Goal: Information Seeking & Learning: Learn about a topic

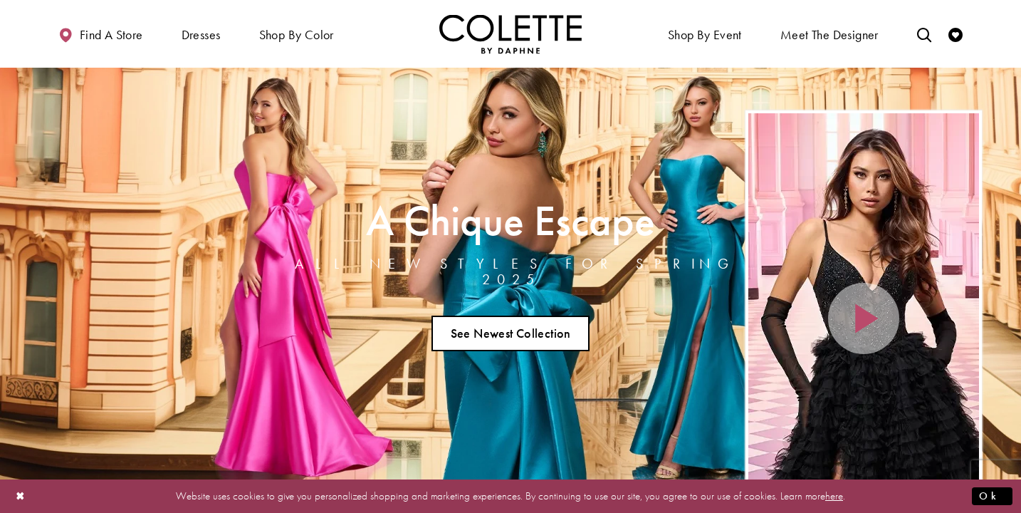
click at [518, 329] on link "See Newest Collection" at bounding box center [510, 333] width 158 height 36
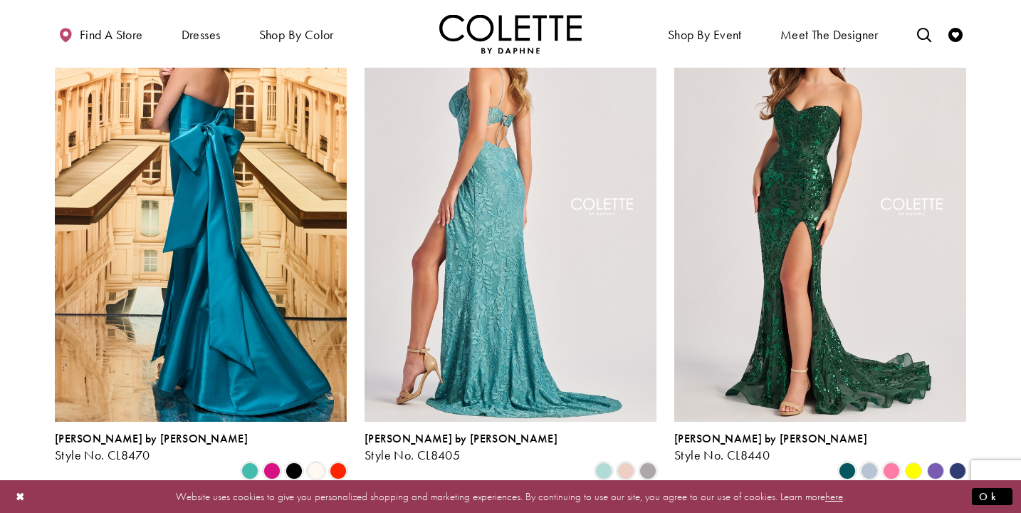
scroll to position [440, 0]
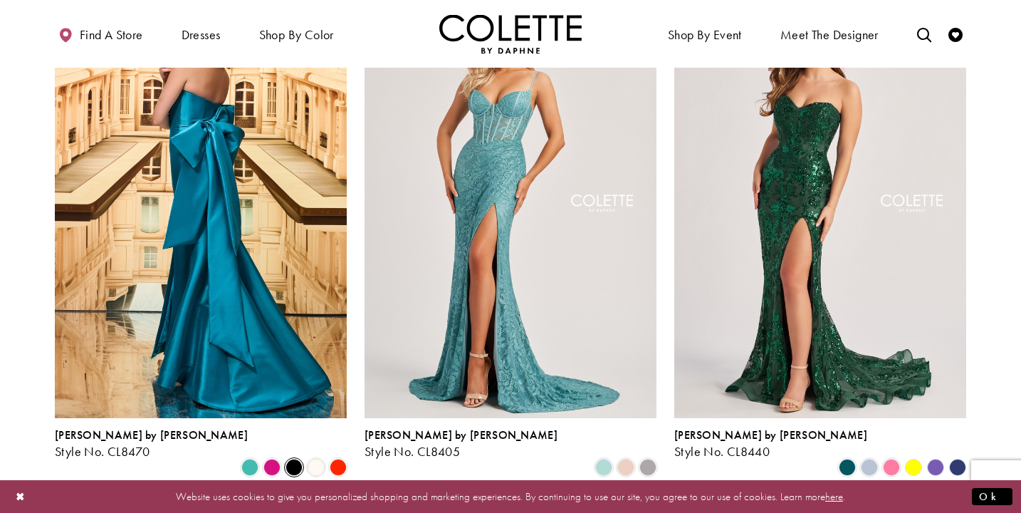
click at [292, 459] on span "Product List" at bounding box center [294, 467] width 17 height 17
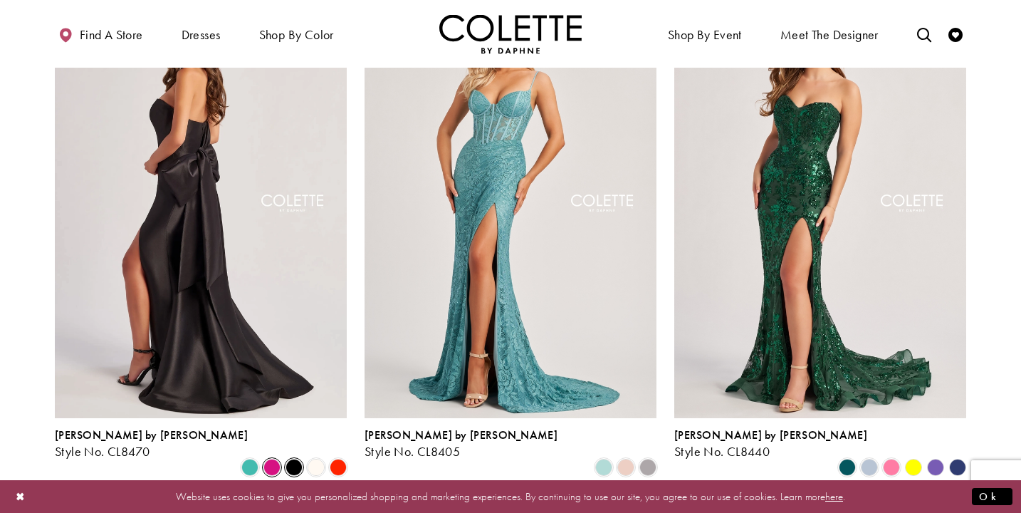
click at [268, 459] on span "Product List" at bounding box center [271, 467] width 17 height 17
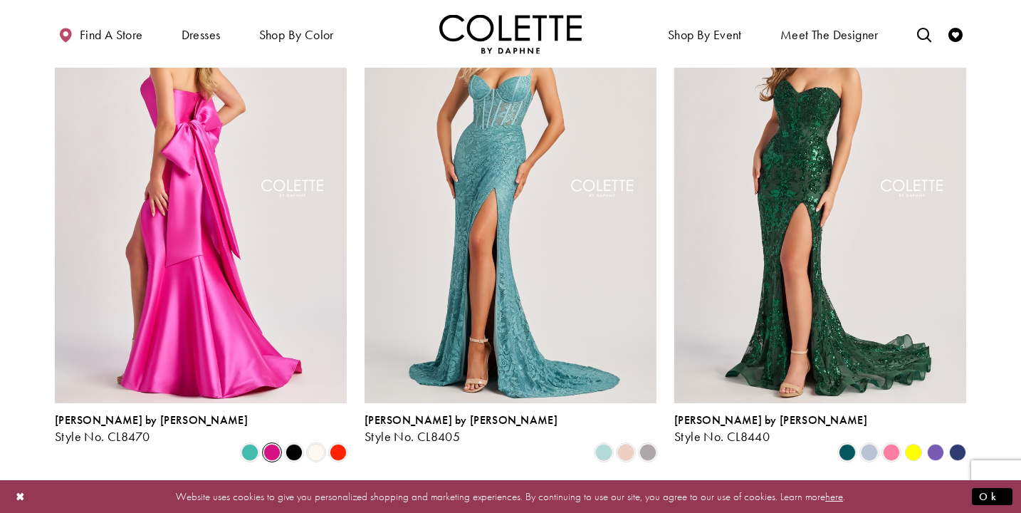
scroll to position [456, 0]
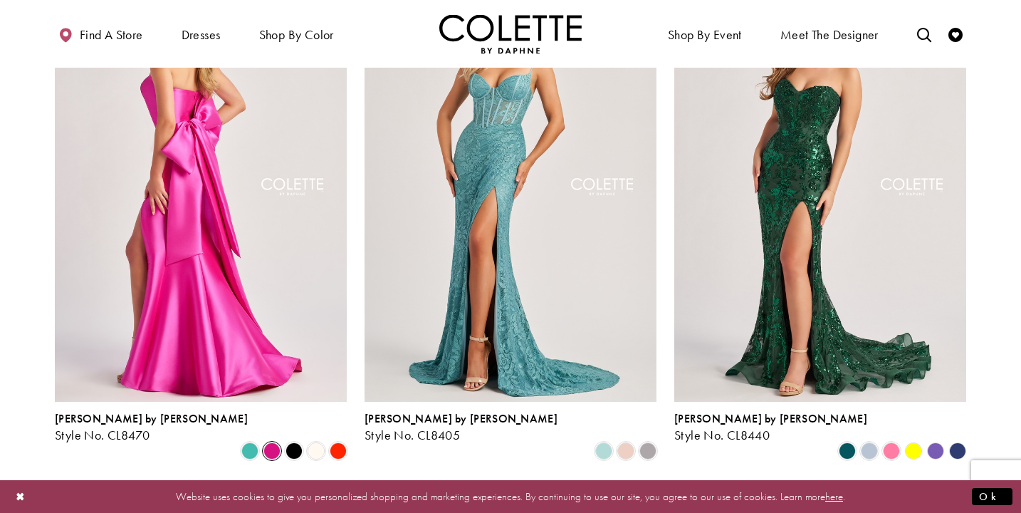
click at [167, 234] on img "Visit Colette by Daphne Style No. CL8470 Page" at bounding box center [201, 189] width 292 height 424
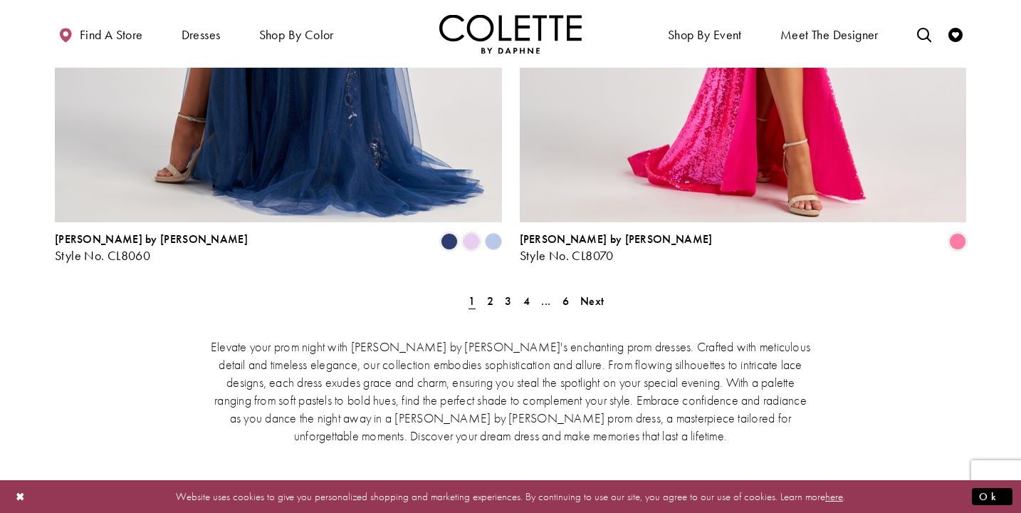
scroll to position [2962, 0]
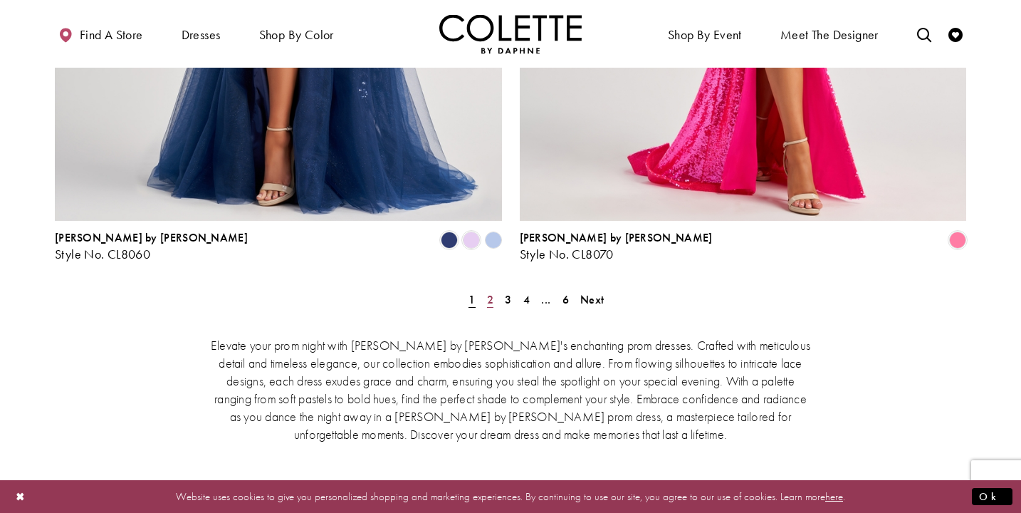
click at [488, 292] on span "2" at bounding box center [490, 299] width 6 height 15
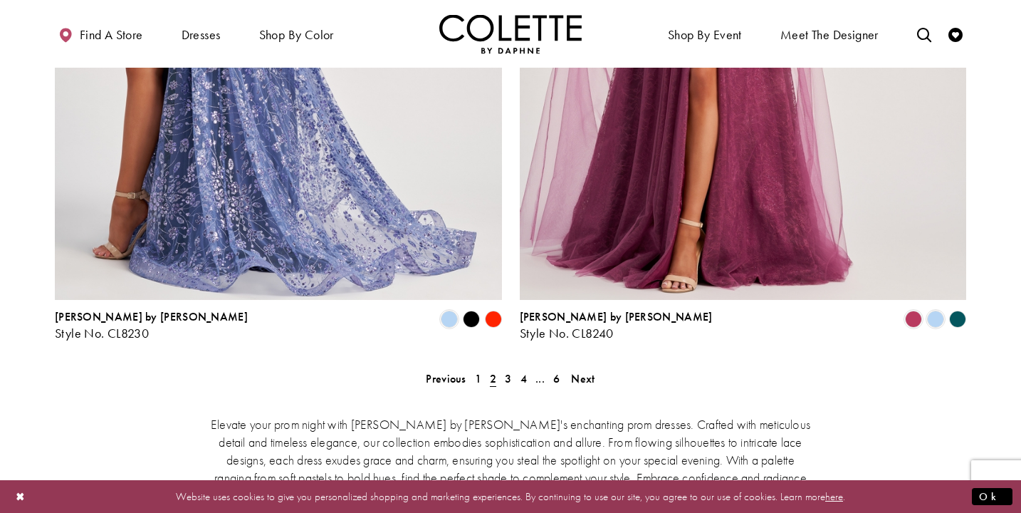
scroll to position [2884, 0]
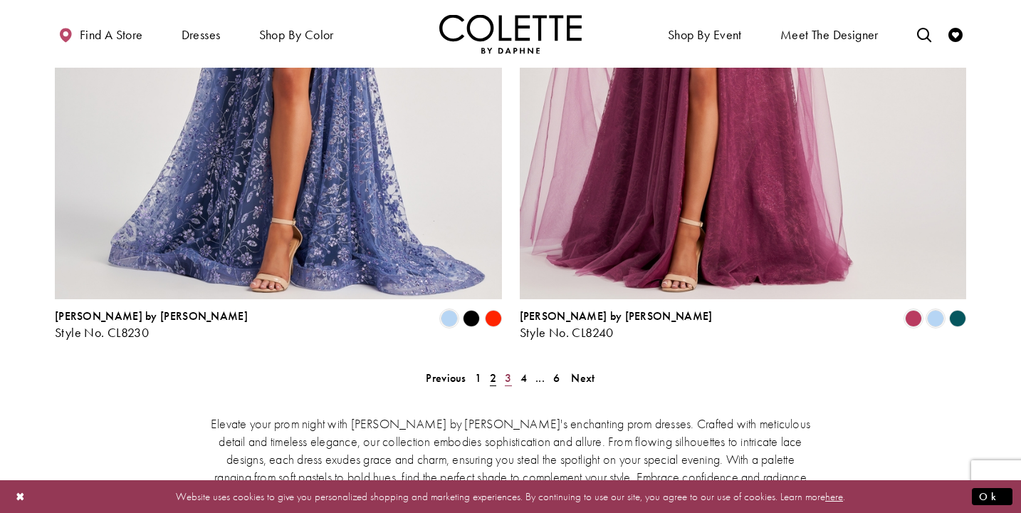
click at [506, 370] on span "3" at bounding box center [508, 377] width 6 height 15
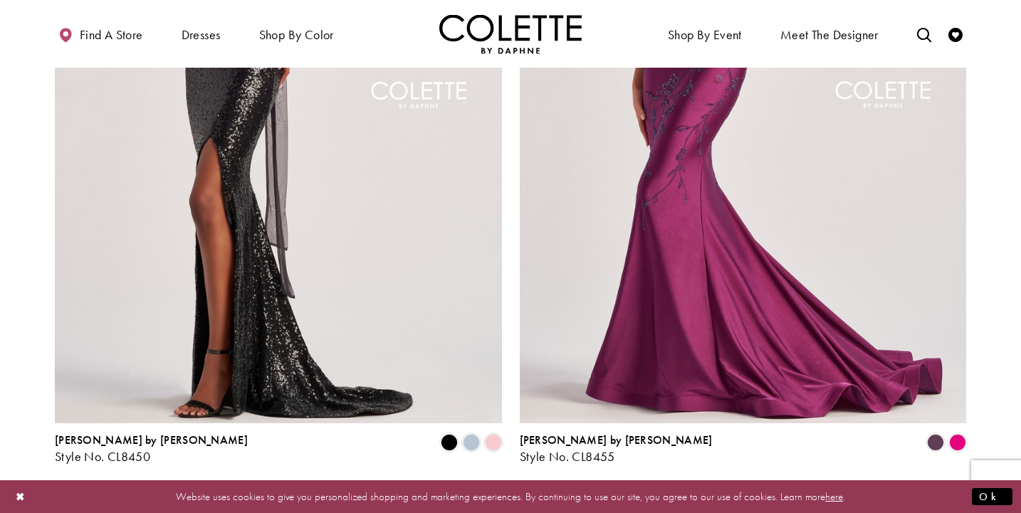
scroll to position [2760, 0]
click at [470, 433] on span "Product List" at bounding box center [471, 441] width 17 height 17
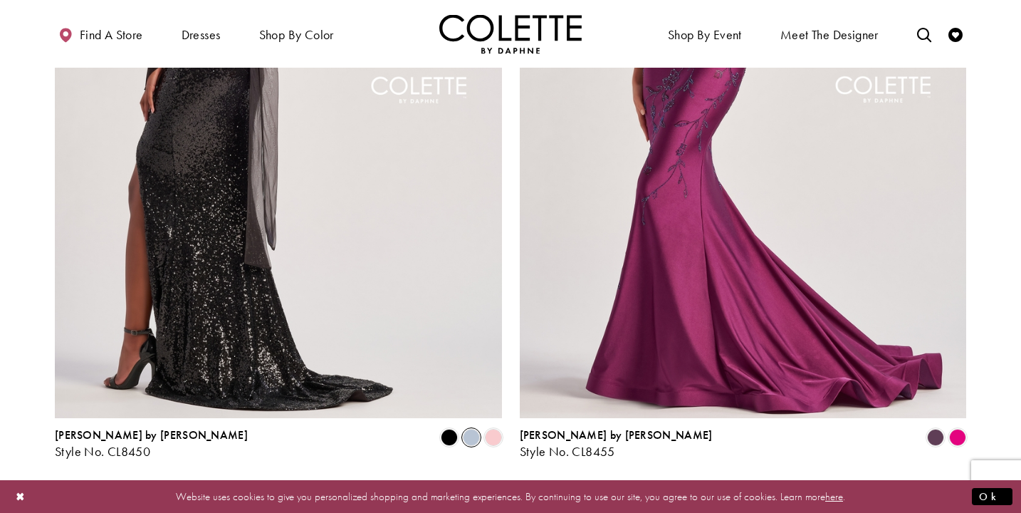
scroll to position [2768, 0]
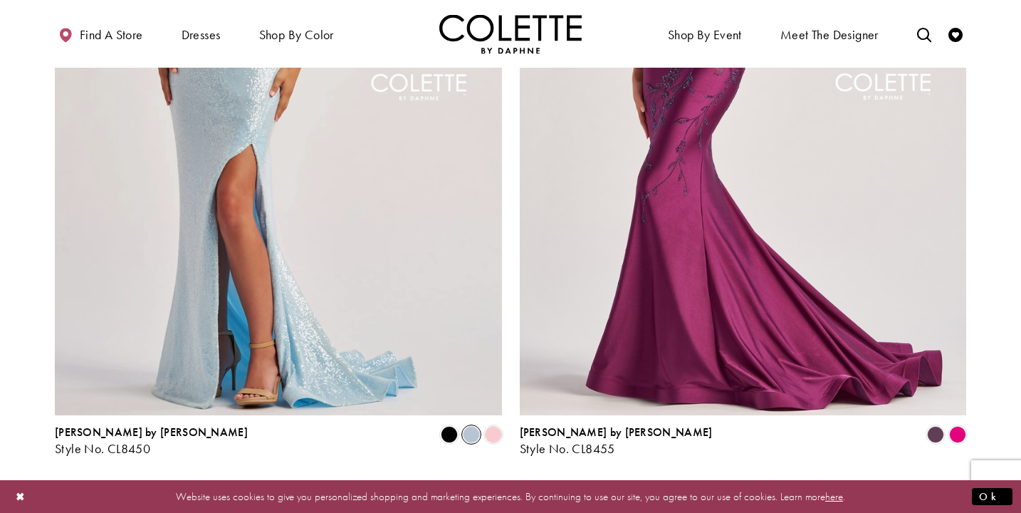
click at [526, 486] on span "4" at bounding box center [523, 493] width 6 height 15
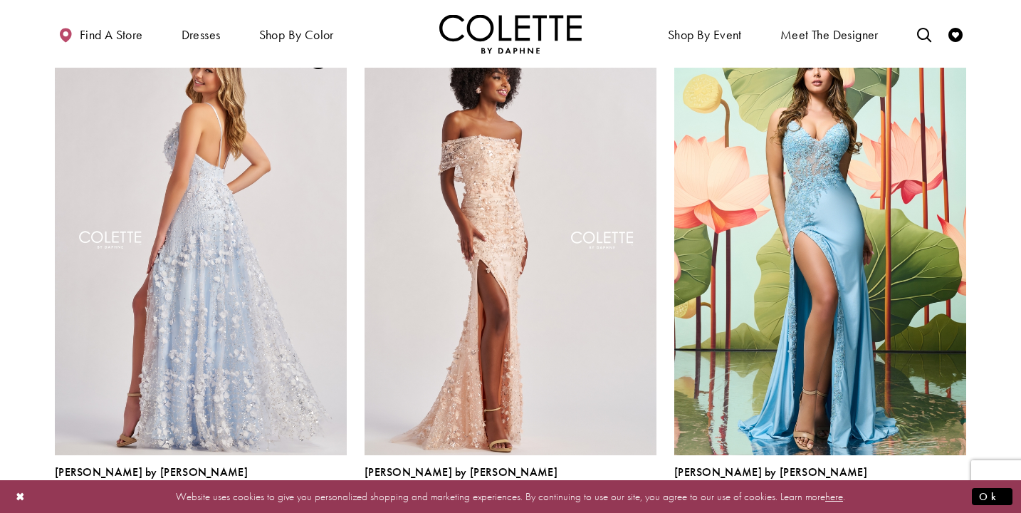
scroll to position [2004, 0]
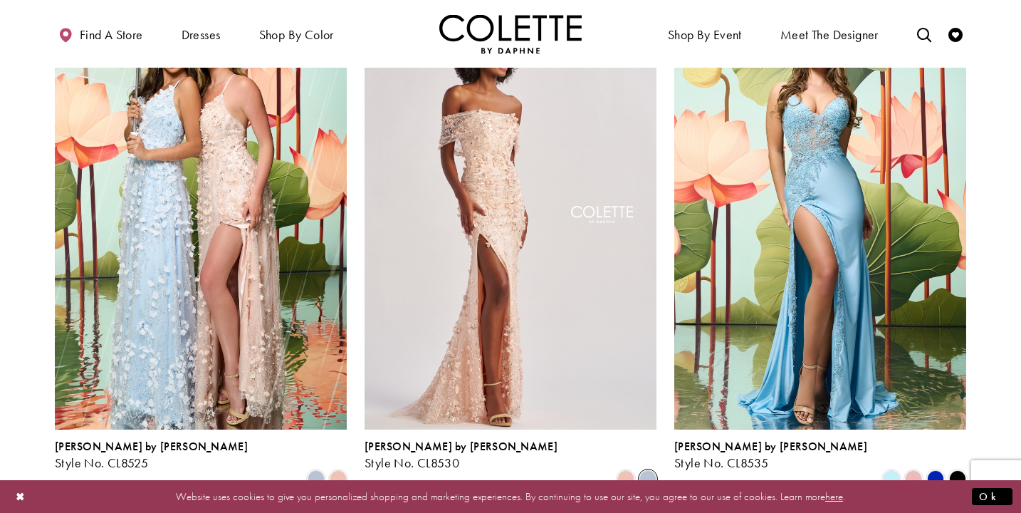
click at [654, 470] on span "Product List" at bounding box center [647, 478] width 17 height 17
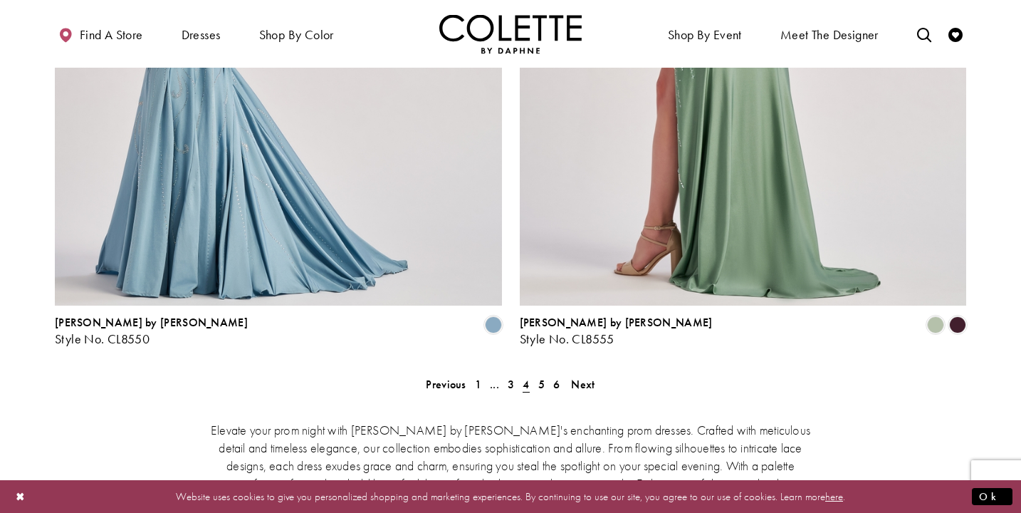
scroll to position [2879, 0]
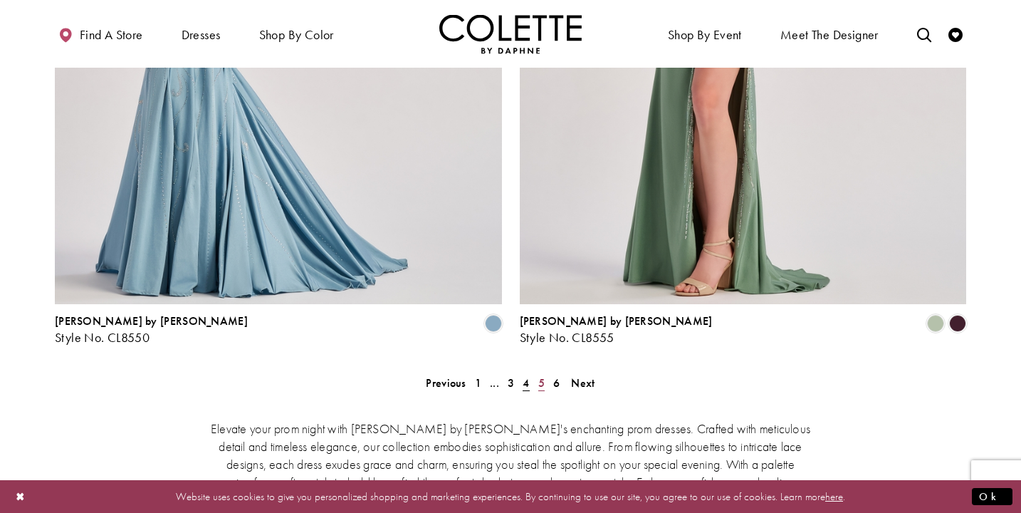
click at [540, 375] on span "5" at bounding box center [541, 382] width 6 height 15
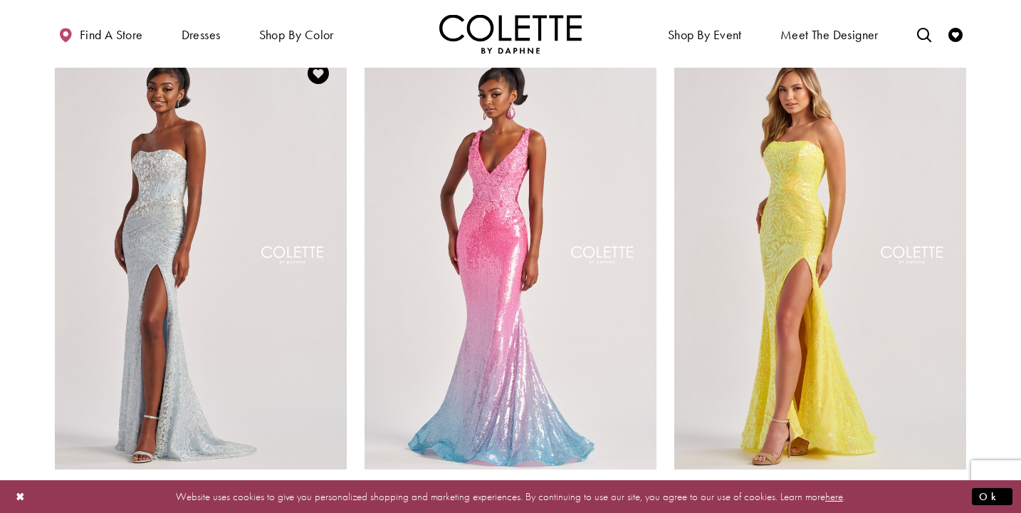
scroll to position [1443, 0]
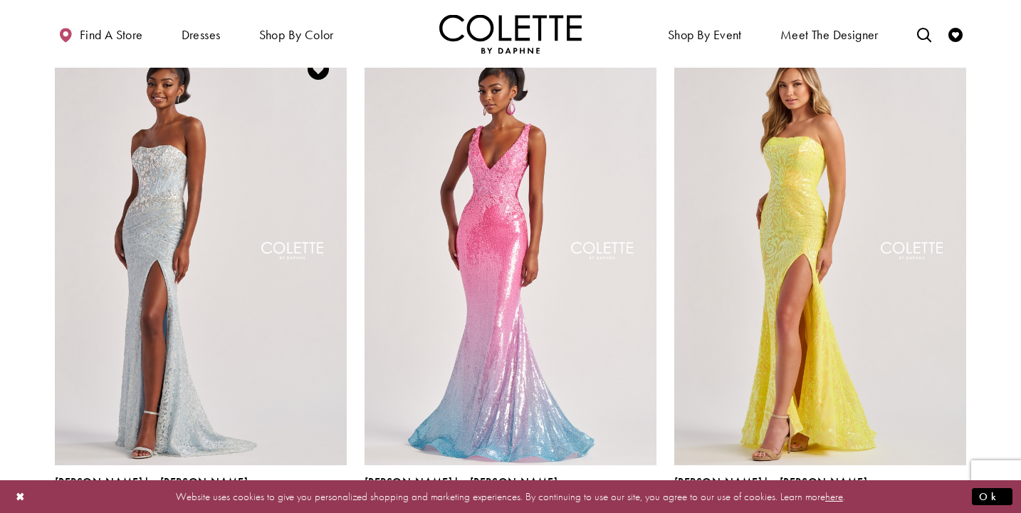
click at [339, 506] on span "Product List" at bounding box center [338, 514] width 17 height 17
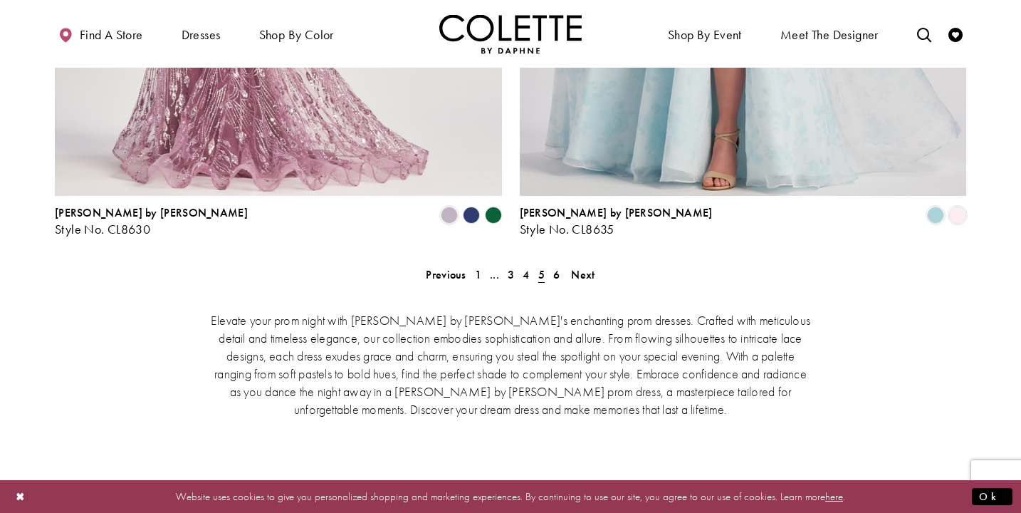
scroll to position [2988, 0]
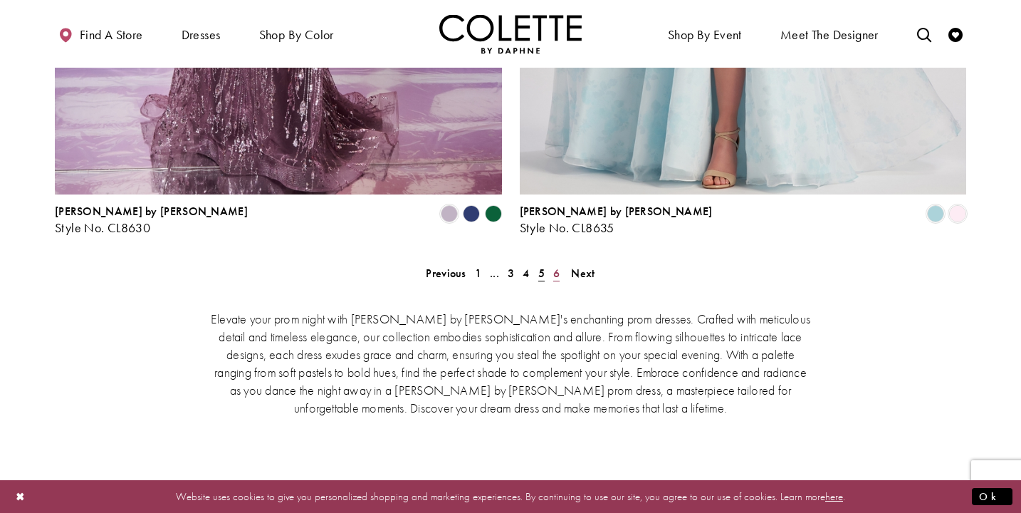
click at [557, 266] on span "6" at bounding box center [556, 273] width 6 height 15
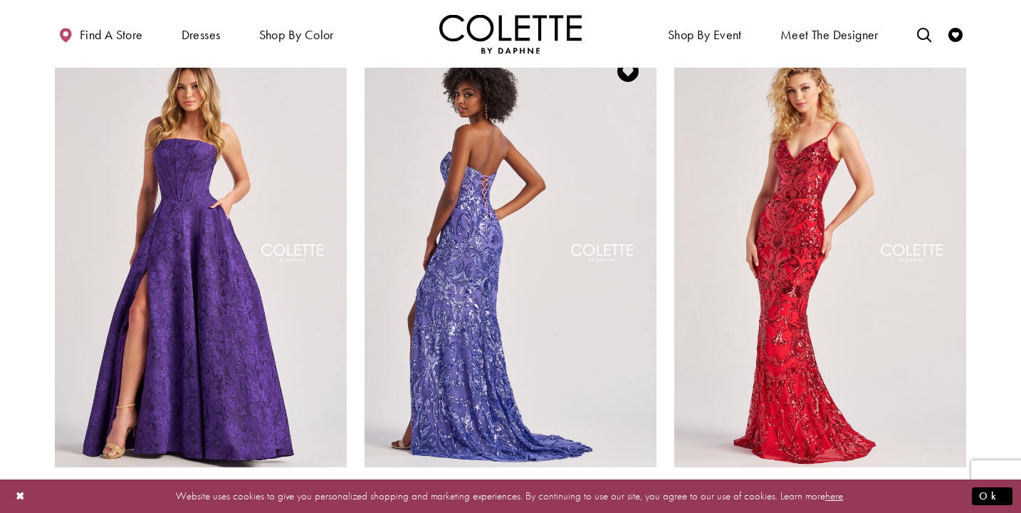
scroll to position [1444, 0]
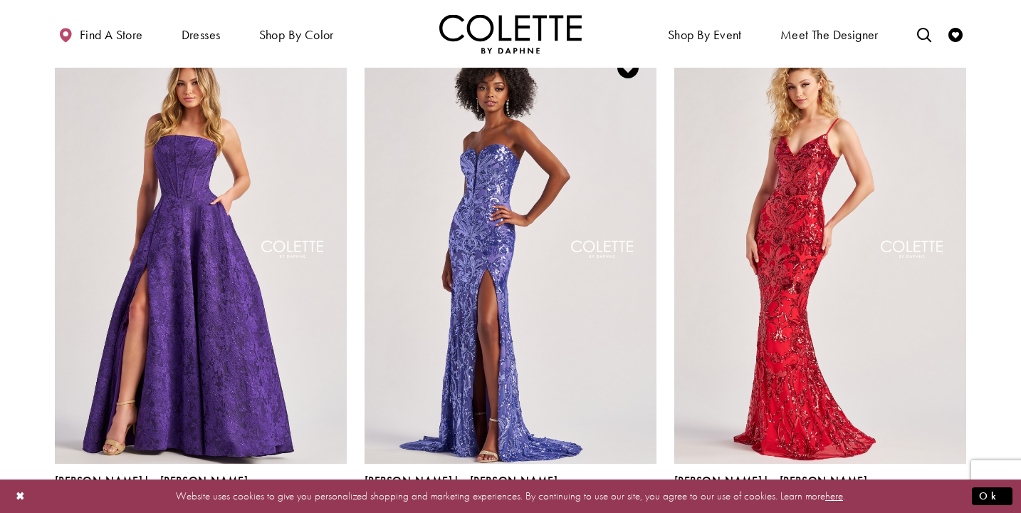
click at [605, 504] on span "Product List" at bounding box center [603, 512] width 17 height 17
click at [627, 502] on polygon "Product List" at bounding box center [625, 513] width 22 height 22
click at [650, 502] on polygon "Product List" at bounding box center [648, 513] width 22 height 22
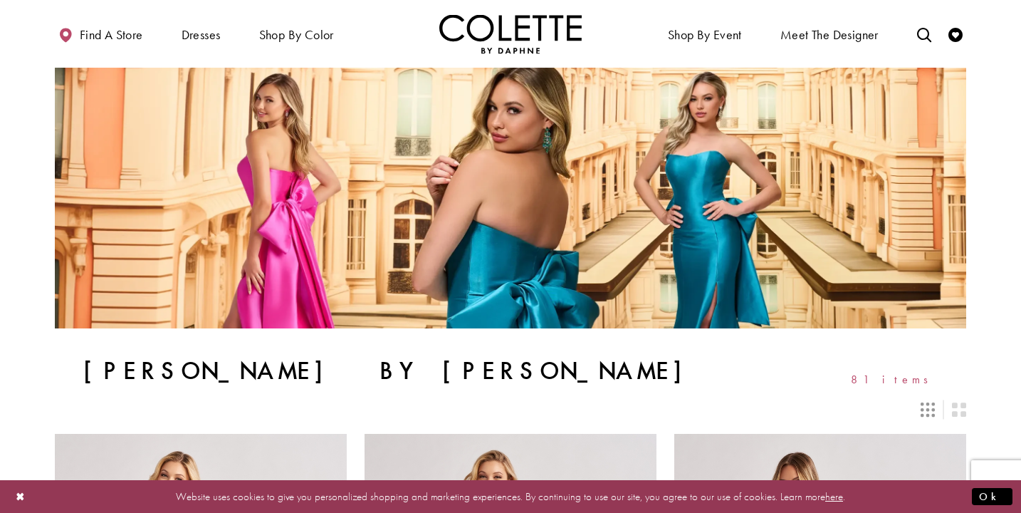
scroll to position [0, 0]
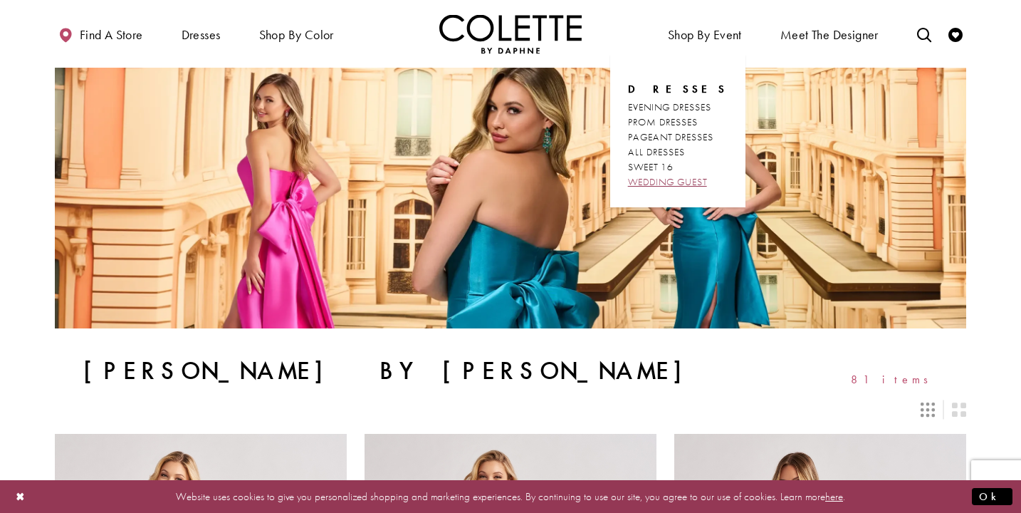
click at [700, 178] on span "WEDDING GUEST" at bounding box center [667, 181] width 79 height 13
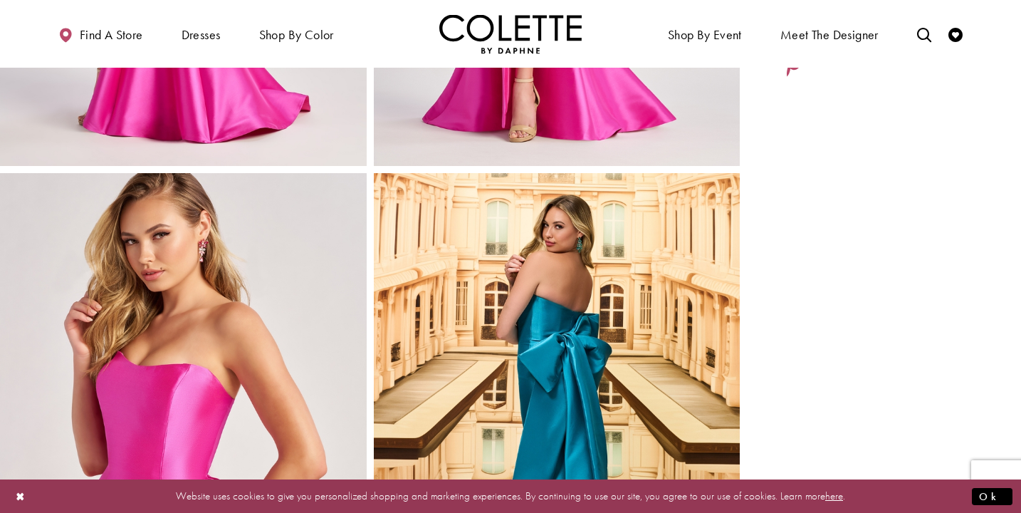
scroll to position [455, 0]
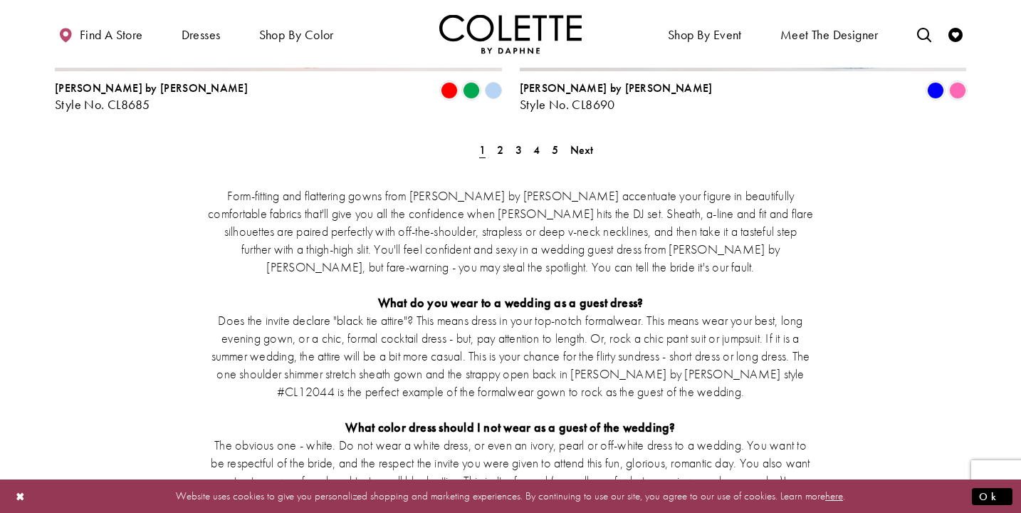
scroll to position [2824, 0]
click at [582, 142] on span "Next" at bounding box center [581, 149] width 23 height 15
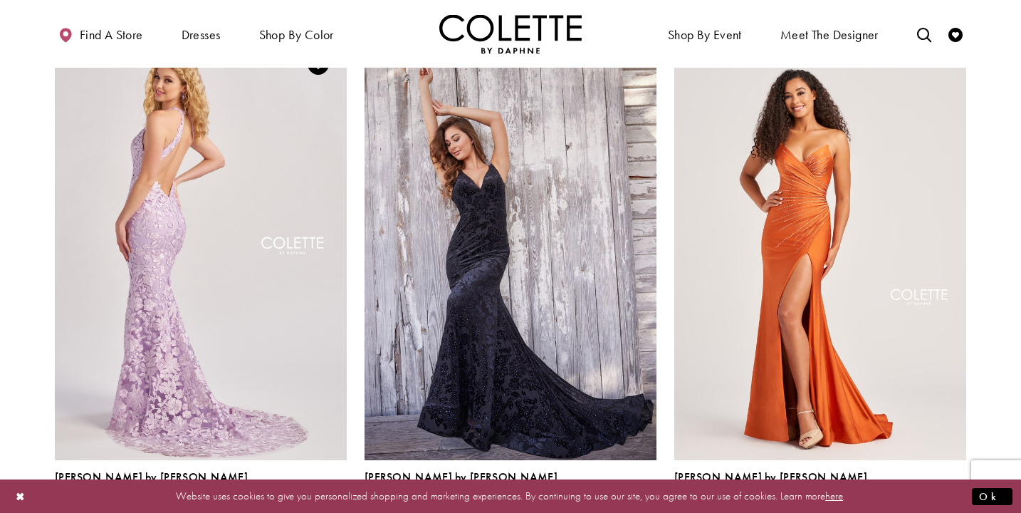
scroll to position [1687, 0]
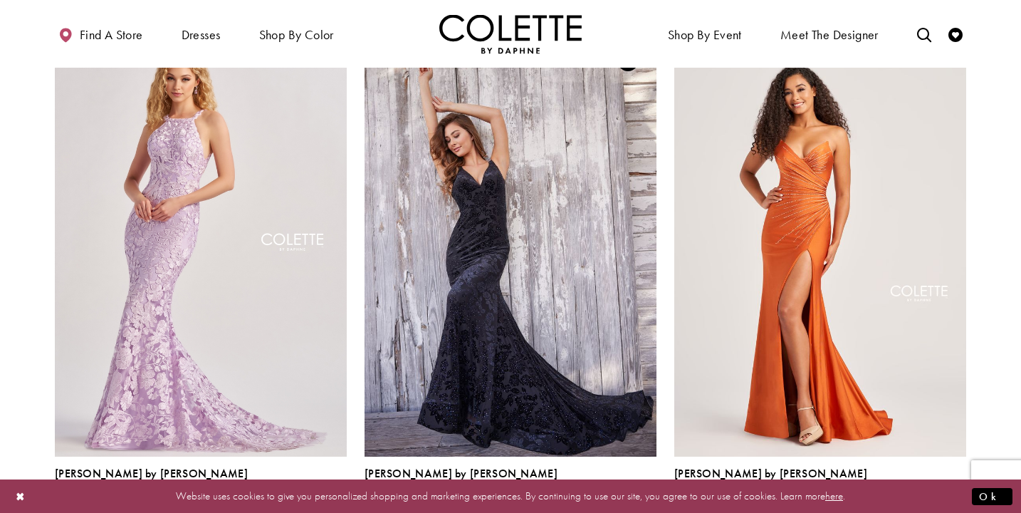
click at [607, 495] on polygon "Product List" at bounding box center [603, 506] width 22 height 22
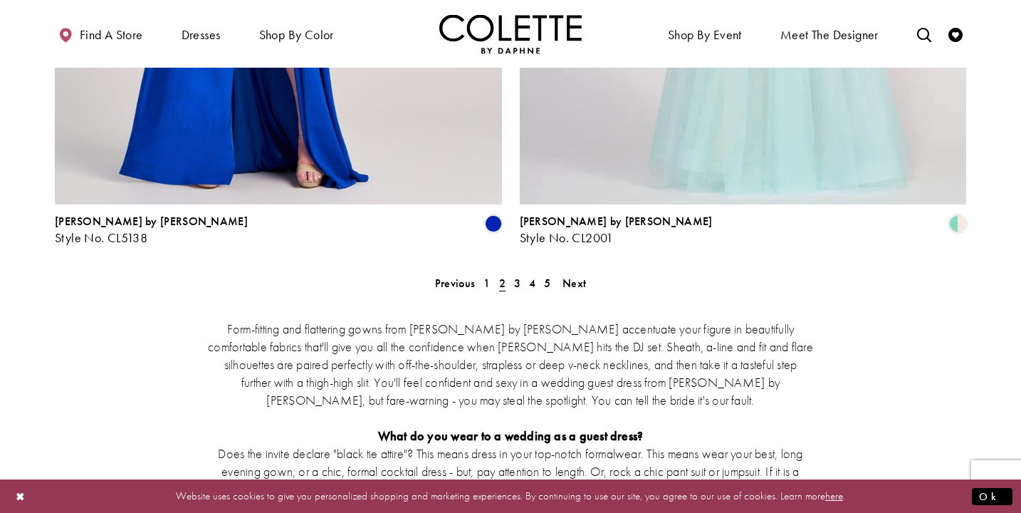
scroll to position [2693, 0]
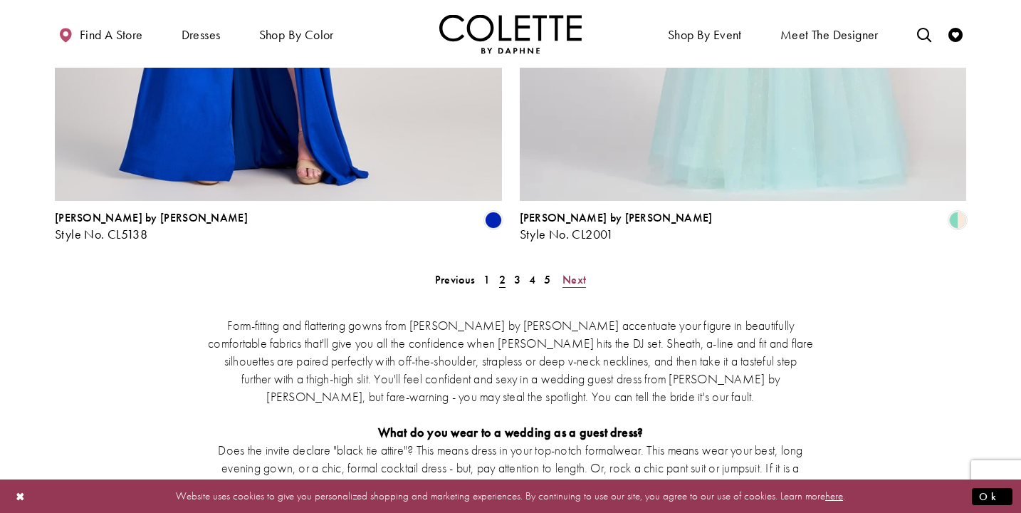
click at [580, 272] on span "Next" at bounding box center [573, 279] width 23 height 15
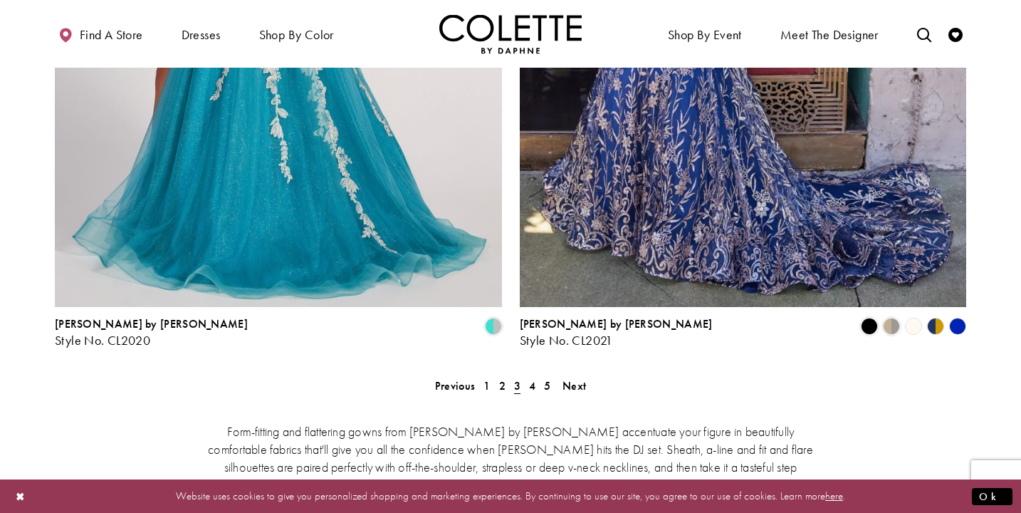
scroll to position [2589, 0]
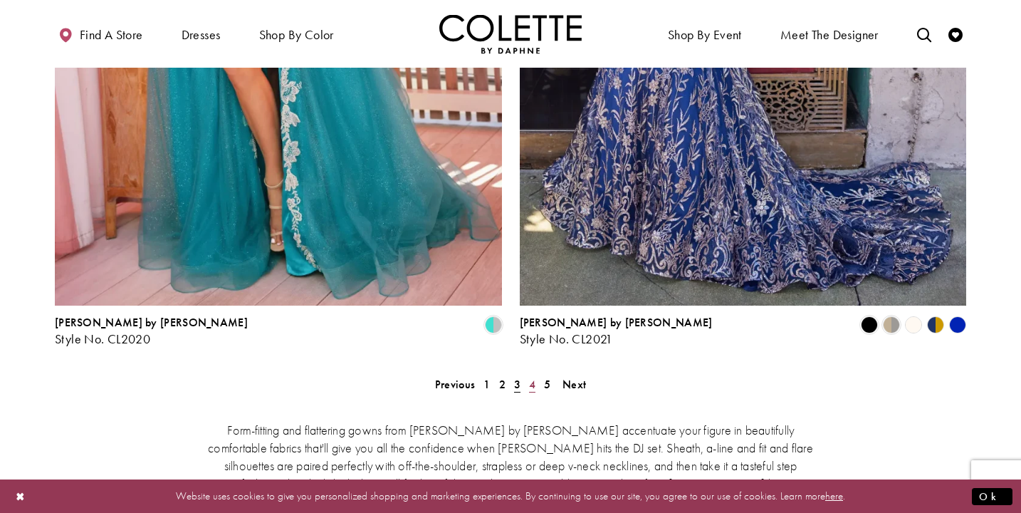
click at [535, 377] on span "4" at bounding box center [532, 384] width 6 height 15
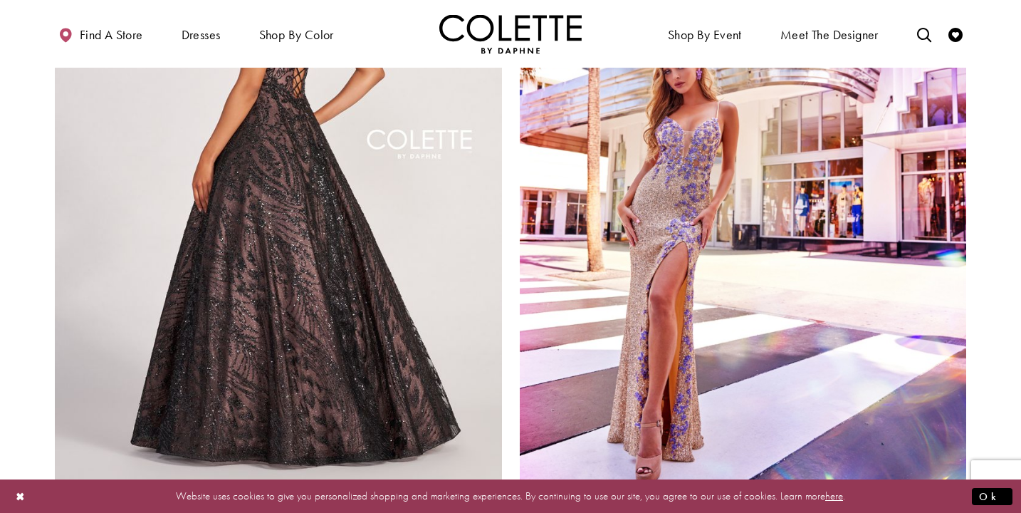
scroll to position [2406, 0]
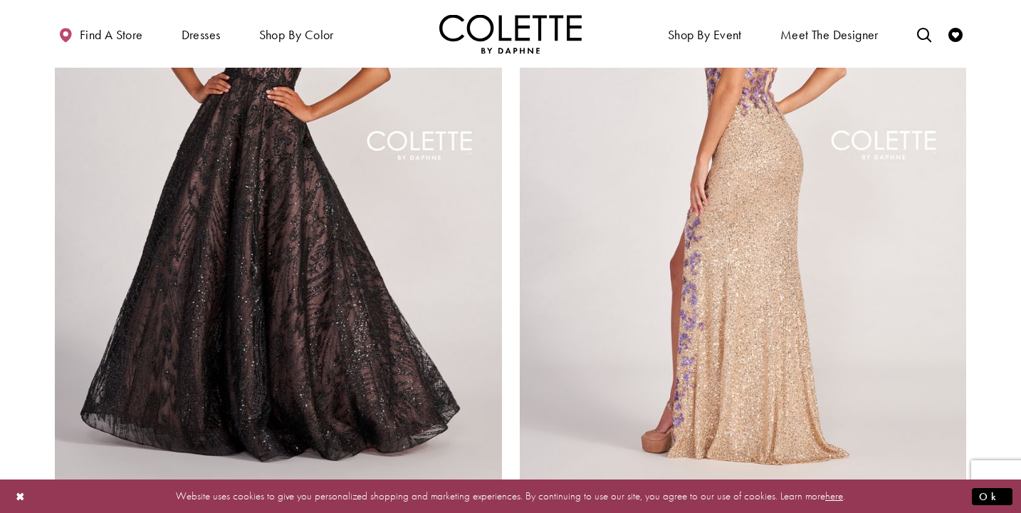
click at [677, 315] on img "Visit Colette by Daphne Style No. CL2049 Page" at bounding box center [743, 163] width 447 height 650
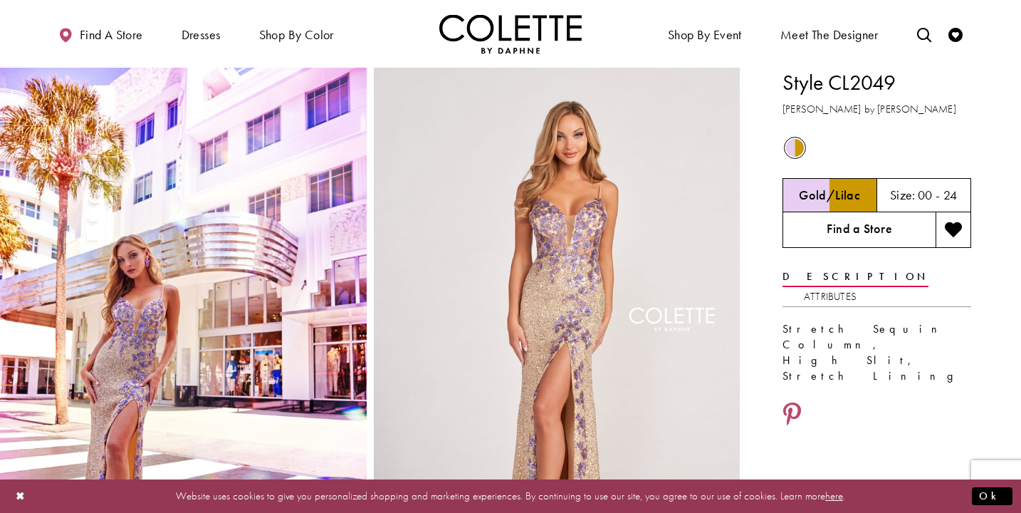
click at [845, 231] on link "Find a Store" at bounding box center [858, 230] width 153 height 36
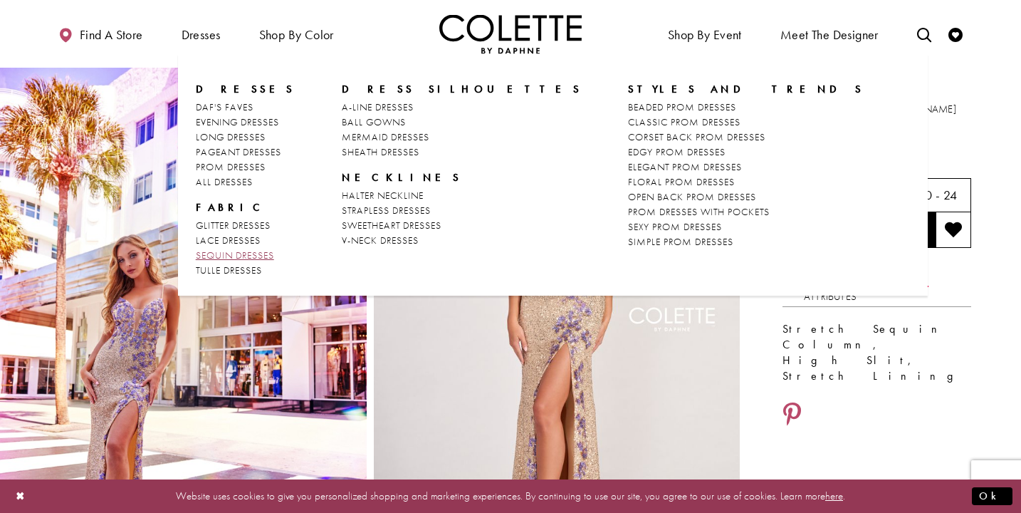
click at [252, 250] on span "SEQUIN DRESSES" at bounding box center [235, 254] width 78 height 13
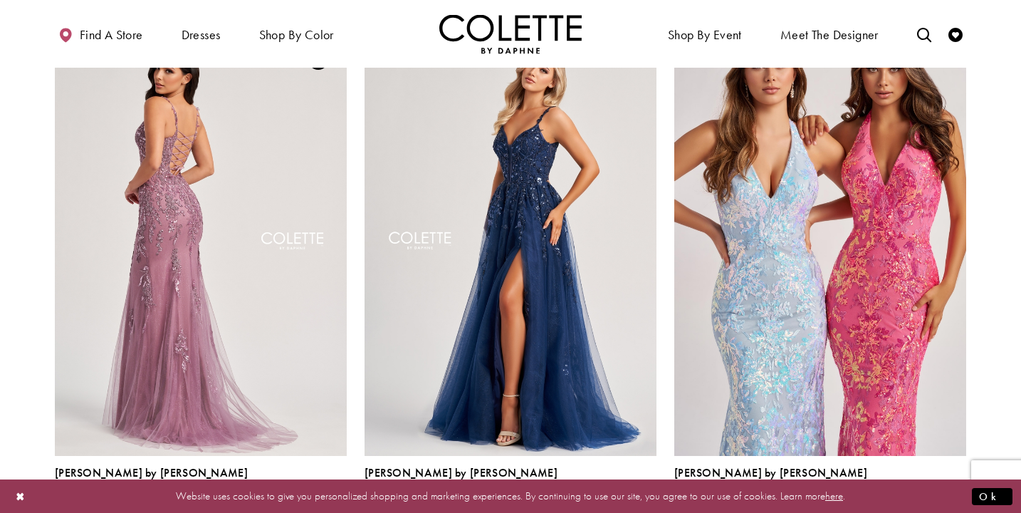
scroll to position [643, 0]
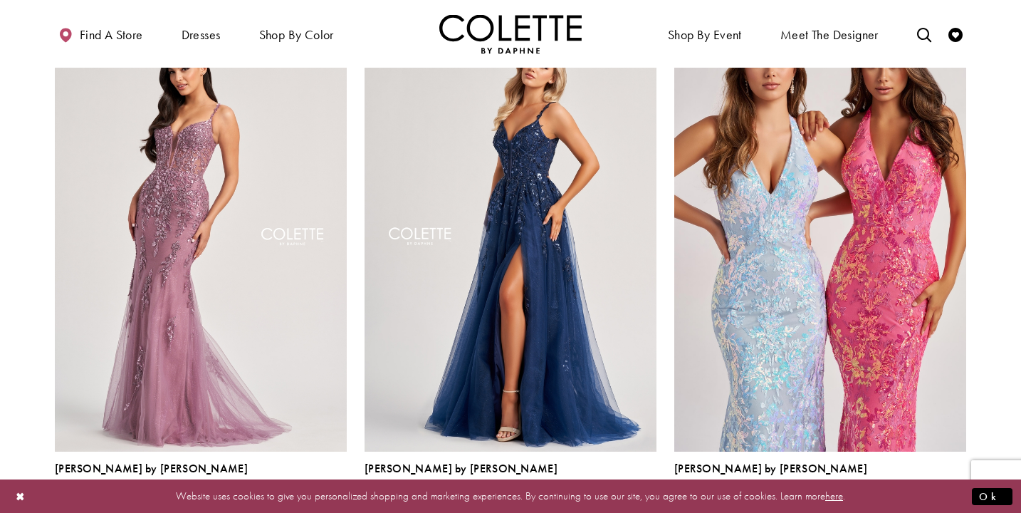
click at [328, 489] on div "Product List" at bounding box center [339, 500] width 22 height 22
click at [337, 489] on polygon "Product List" at bounding box center [338, 500] width 22 height 22
click at [318, 492] on span "Product List" at bounding box center [316, 500] width 17 height 17
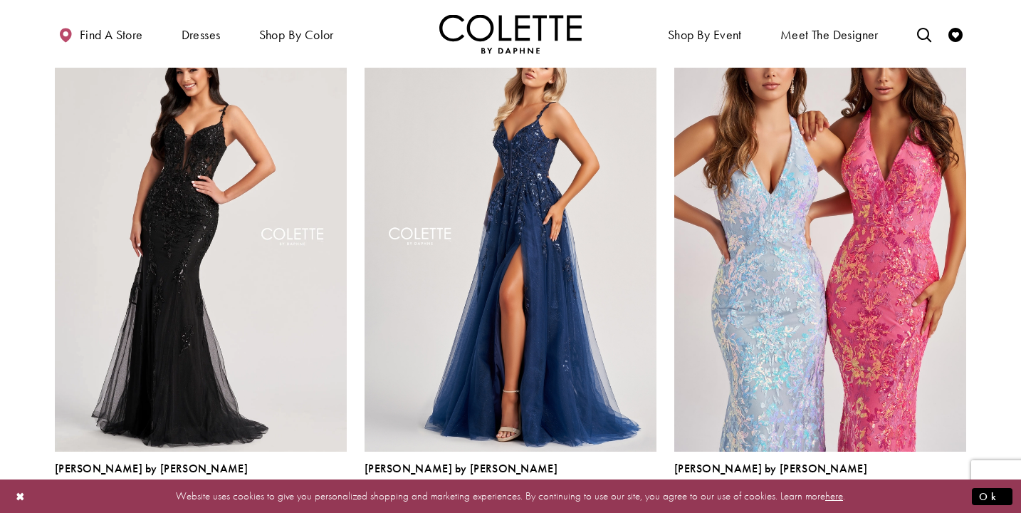
click at [343, 489] on polygon "Product List" at bounding box center [338, 500] width 22 height 22
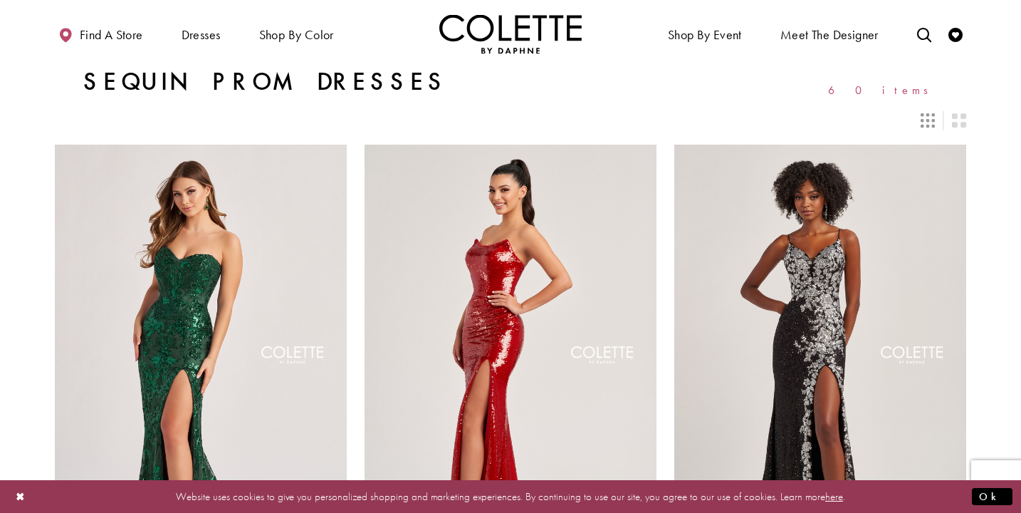
scroll to position [0, 0]
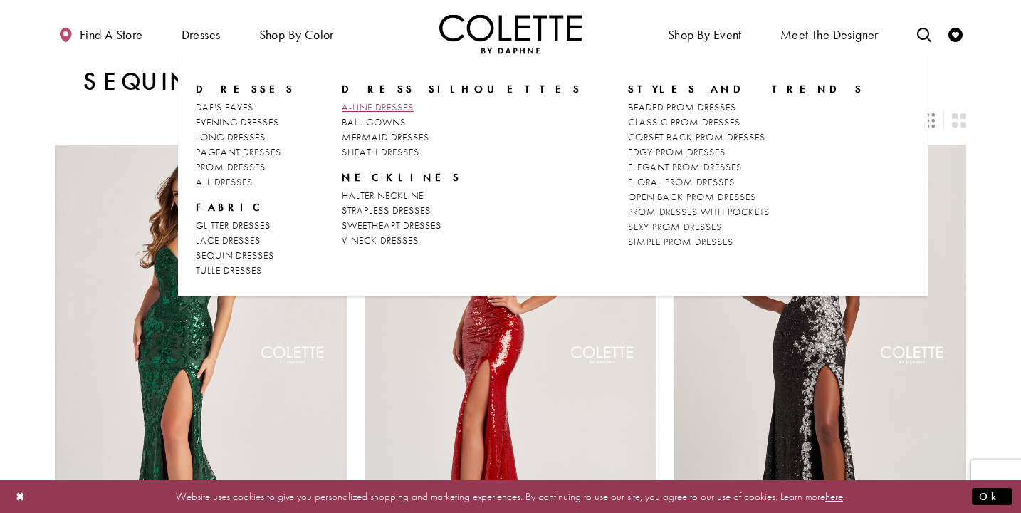
click at [342, 109] on span "A-LINE DRESSES" at bounding box center [378, 106] width 72 height 13
